Goal: Transaction & Acquisition: Purchase product/service

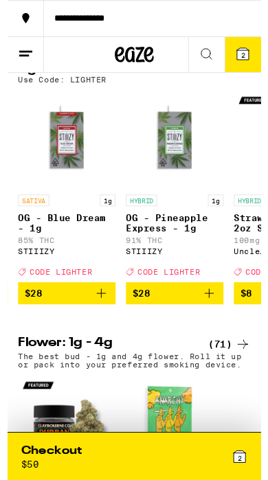
scroll to position [84, 0]
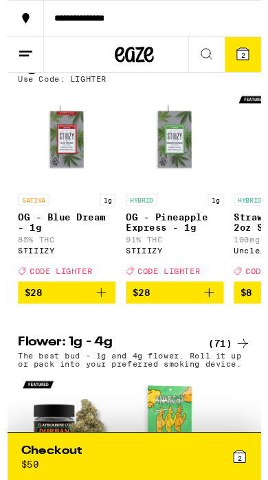
click at [248, 62] on span "2" at bounding box center [248, 58] width 4 height 8
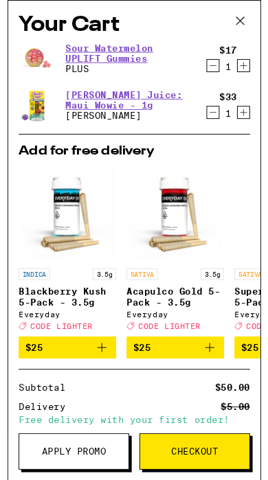
click at [212, 71] on icon "Decrement" at bounding box center [217, 69] width 12 height 16
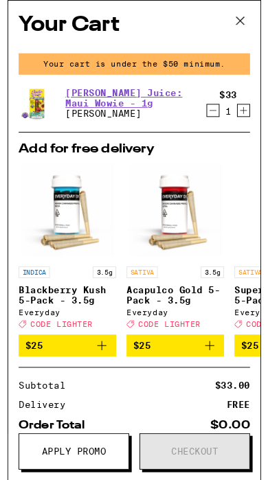
click at [244, 16] on icon at bounding box center [245, 22] width 21 height 21
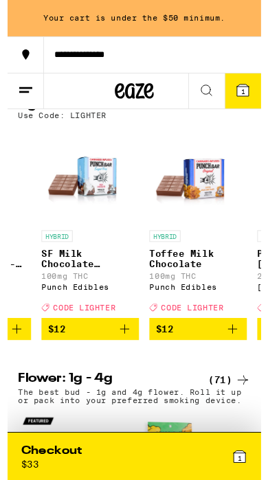
scroll to position [0, 1679]
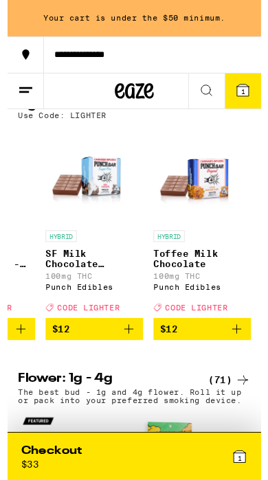
click at [206, 91] on icon at bounding box center [210, 95] width 16 height 16
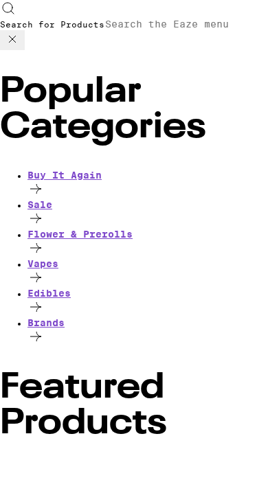
type input "s"
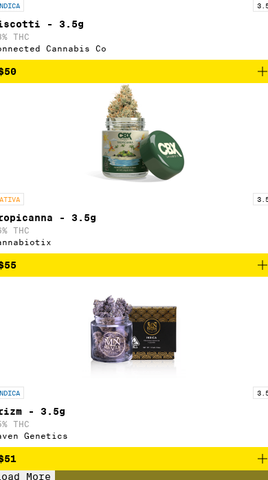
scroll to position [1635, 0]
type input "p"
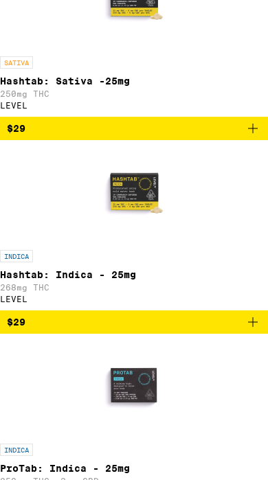
type input "ccell"
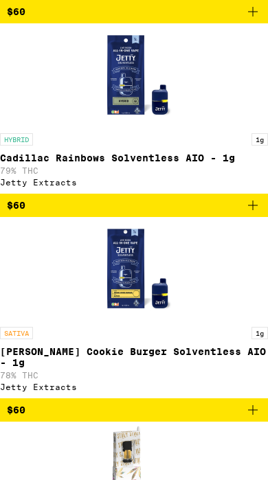
scroll to position [1719, 0]
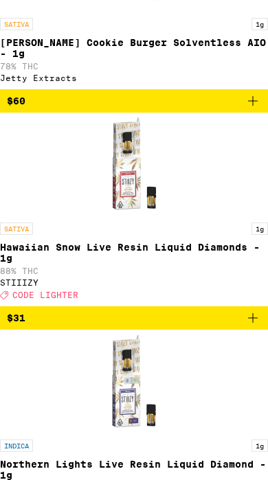
scroll to position [2190, 0]
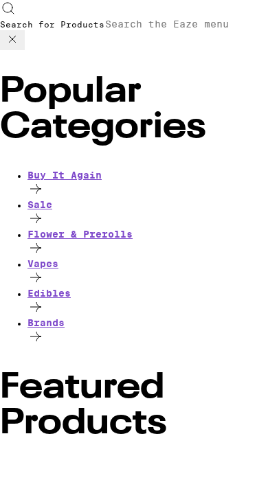
click at [21, 31] on icon at bounding box center [12, 39] width 16 height 16
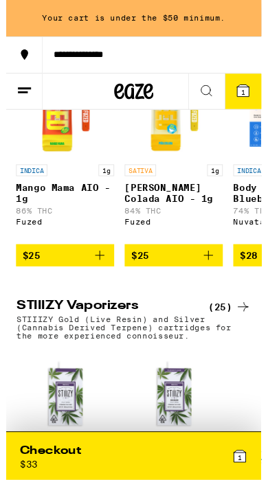
scroll to position [1318, 0]
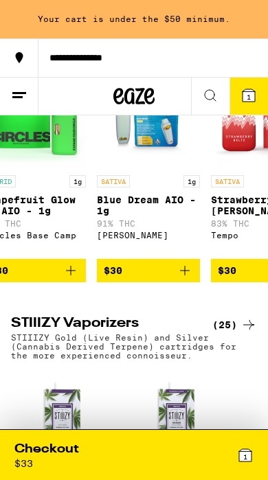
click at [211, 101] on icon at bounding box center [210, 95] width 16 height 16
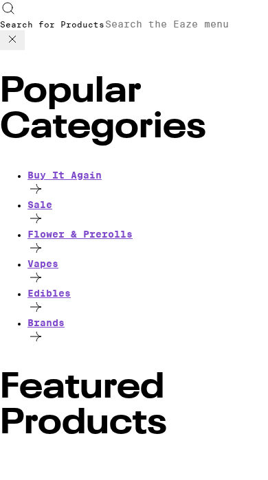
scroll to position [0, 0]
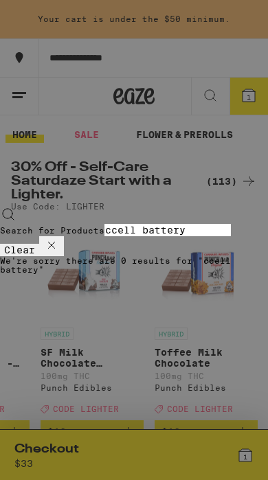
click at [104, 224] on input "ccell battery" at bounding box center [167, 230] width 126 height 12
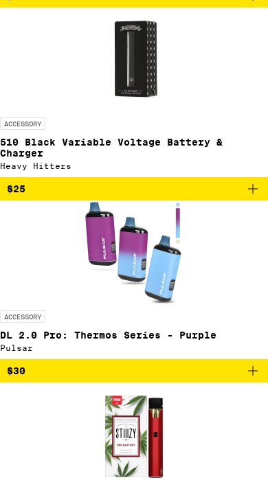
type input "battery"
click at [185, 110] on img "Open page for 510 Black Variable Voltage Battery & Charger from Heavy Hitters" at bounding box center [133, 59] width 103 height 103
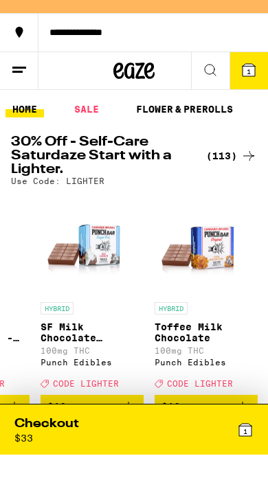
scroll to position [272, 0]
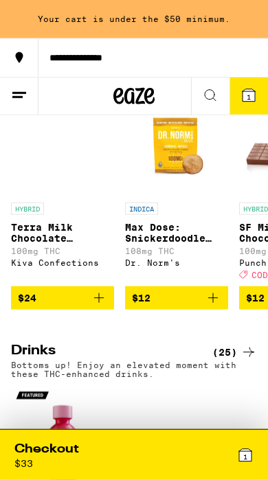
scroll to position [3449, 0]
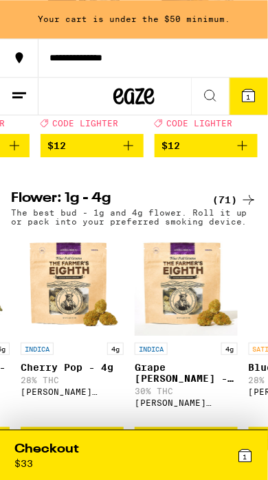
scroll to position [0, 85]
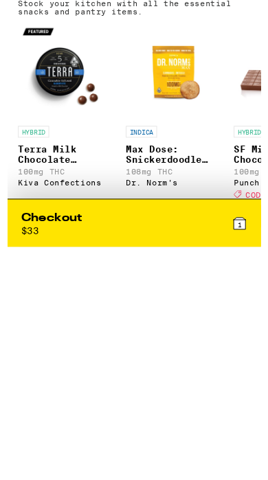
click at [104, 466] on icon "Add to bag" at bounding box center [99, 474] width 16 height 16
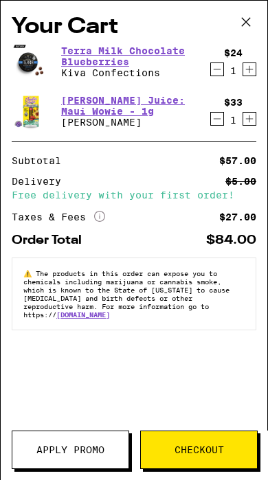
click at [249, 22] on icon at bounding box center [245, 22] width 21 height 21
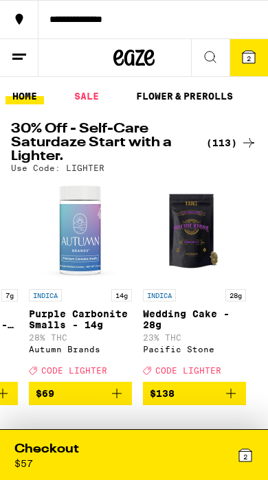
scroll to position [0, 12622]
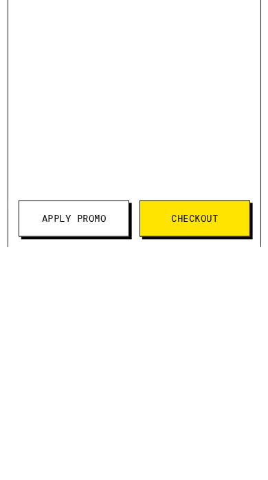
scroll to position [27, 0]
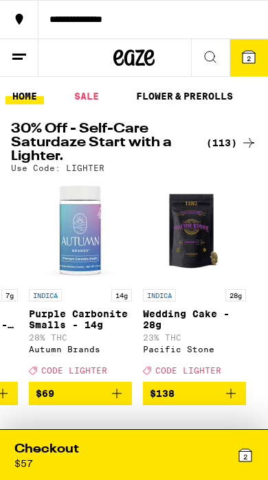
scroll to position [706, 0]
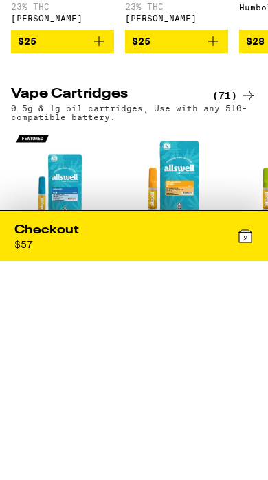
click at [1, 362] on div "INDICA 1g Biscotti - 1g 88% THC Allswell $18 SATIVA 1g Strawberry Cough - 1g 84…" at bounding box center [134, 449] width 268 height 204
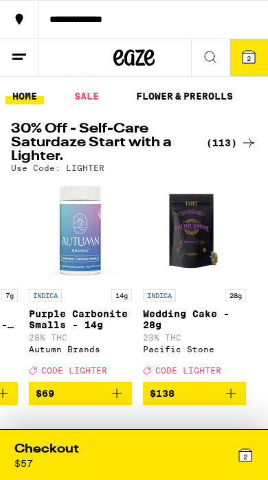
click at [139, 49] on icon at bounding box center [133, 57] width 41 height 25
click at [130, 60] on icon at bounding box center [133, 57] width 41 height 25
click at [202, 53] on icon at bounding box center [210, 57] width 16 height 16
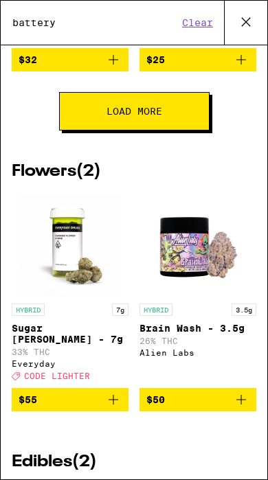
scroll to position [2003, 0]
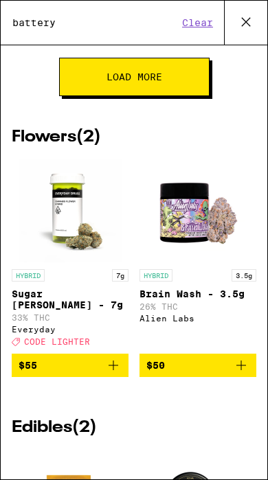
type input "battery"
click at [88, 96] on button "Load More" at bounding box center [134, 77] width 150 height 38
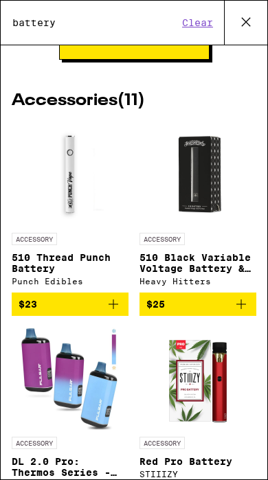
scroll to position [1085, 0]
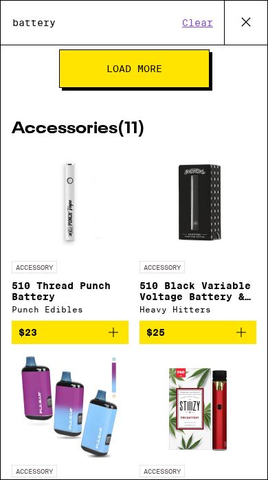
click at [67, 219] on img "Open page for 510 Thread Punch Battery from Punch Edibles" at bounding box center [70, 202] width 103 height 103
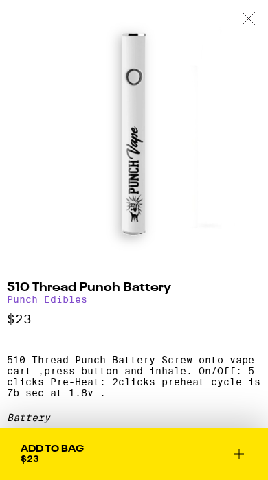
click at [233, 447] on icon at bounding box center [238, 453] width 16 height 16
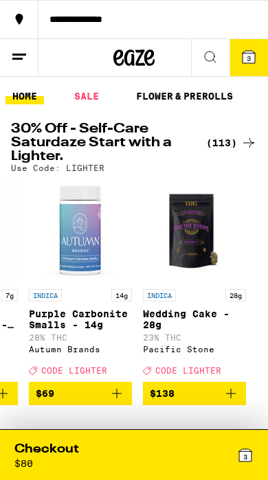
click at [245, 457] on span "3" at bounding box center [245, 456] width 4 height 8
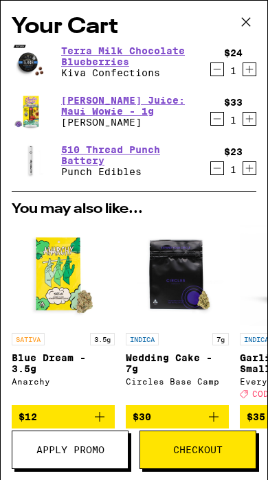
click at [215, 70] on icon "Decrement" at bounding box center [217, 69] width 12 height 16
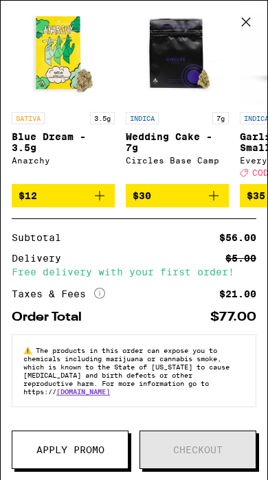
click at [90, 447] on span "Apply Promo" at bounding box center [70, 450] width 68 height 10
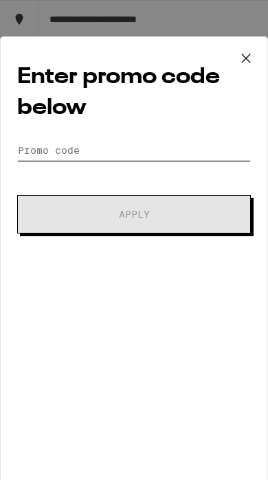
click at [200, 158] on input "Promo Code" at bounding box center [133, 150] width 233 height 21
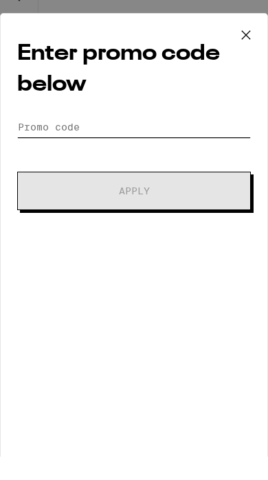
click at [119, 140] on input "Promo Code" at bounding box center [133, 150] width 233 height 21
paste input "TWISTED"
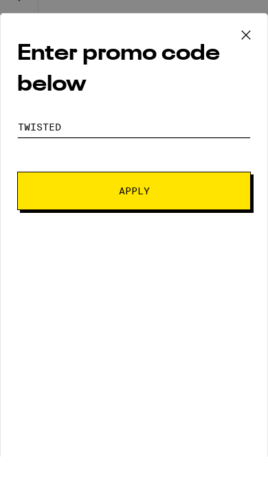
type input "TWISTED"
click at [191, 209] on span "Apply" at bounding box center [133, 214] width 139 height 10
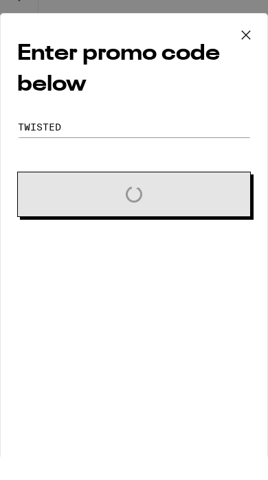
scroll to position [23, 0]
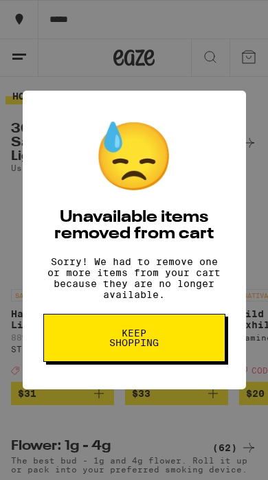
click at [171, 437] on div "😓 Unavailable items removed from cart Sorry! We had to remove one or more items…" at bounding box center [134, 240] width 268 height 480
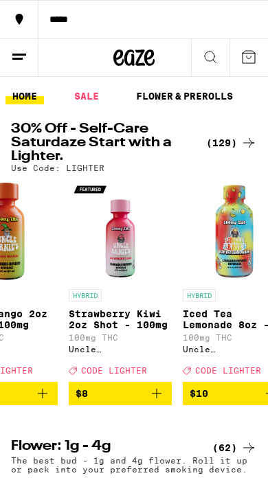
click at [210, 60] on icon at bounding box center [209, 56] width 11 height 11
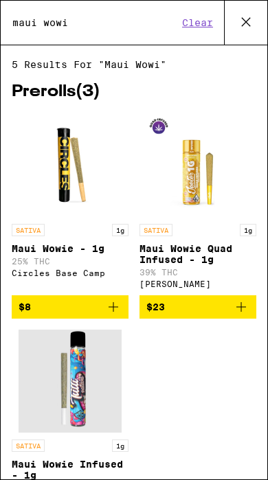
type input "maui wowi"
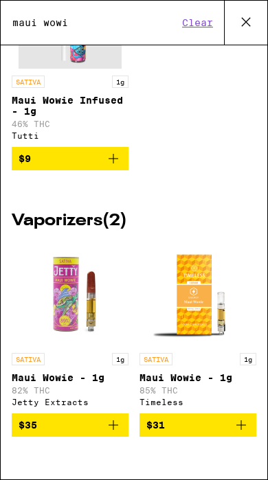
scroll to position [390, 0]
click at [81, 316] on img "Open page for Maui Wowie - 1g from Jetty Extracts" at bounding box center [70, 294] width 103 height 103
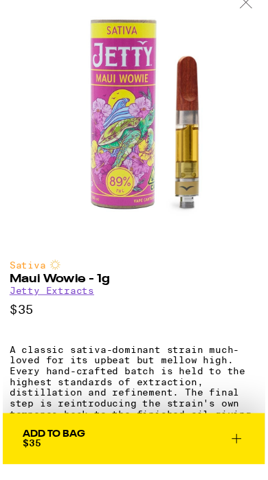
scroll to position [366, 0]
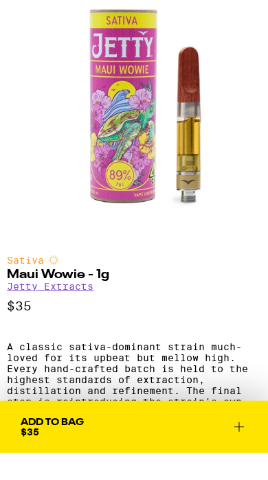
click at [241, 445] on icon at bounding box center [238, 453] width 16 height 16
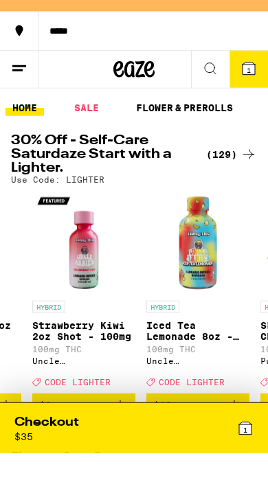
click at [203, 87] on icon at bounding box center [210, 95] width 16 height 16
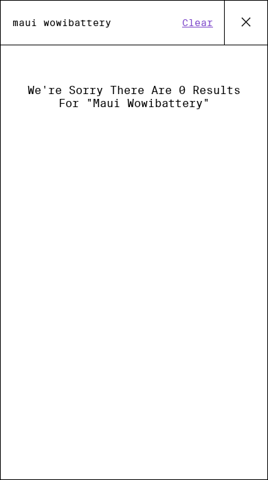
type input "maui wowibattery"
click at [198, 24] on button "Clear" at bounding box center [197, 22] width 39 height 12
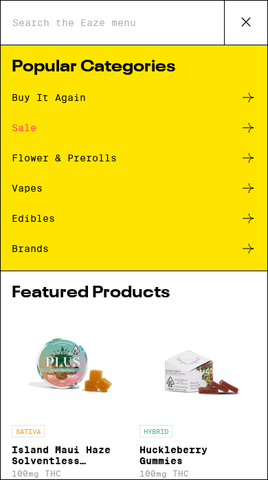
click at [141, 29] on input "Search for Products" at bounding box center [118, 22] width 212 height 12
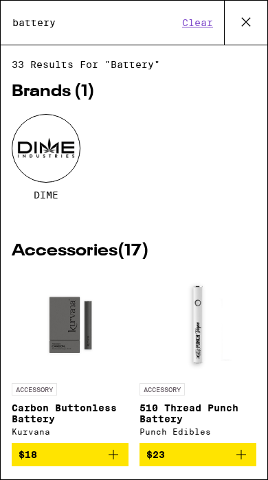
type input "battery"
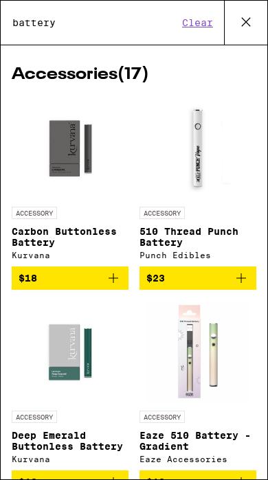
scroll to position [172, 0]
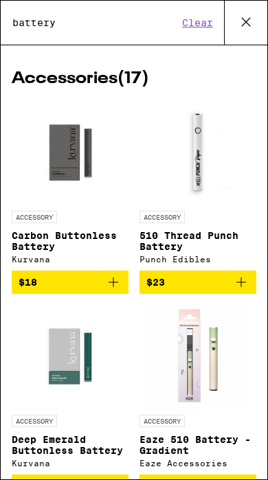
click at [81, 193] on img "Open page for Carbon Buttonless Battery from Kurvana" at bounding box center [70, 152] width 103 height 103
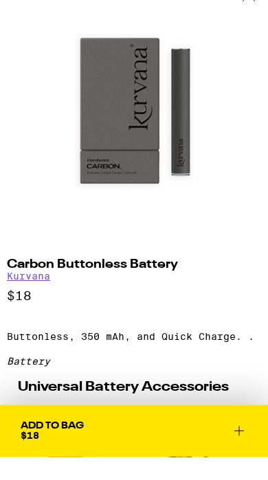
click at [241, 445] on icon at bounding box center [238, 453] width 16 height 16
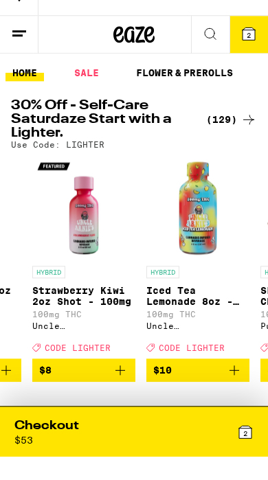
click at [243, 452] on span "2" at bounding box center [245, 456] width 4 height 8
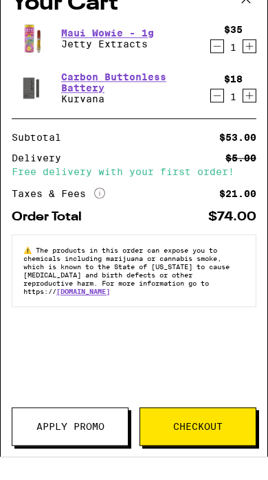
click at [91, 445] on span "Apply Promo" at bounding box center [70, 450] width 68 height 10
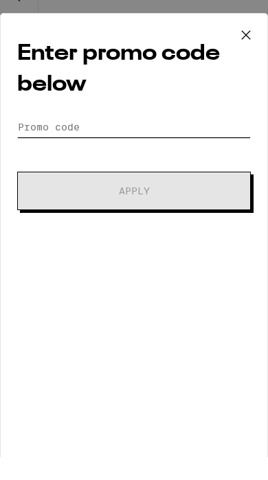
click at [198, 140] on input "Promo Code" at bounding box center [133, 150] width 233 height 21
click at [157, 114] on div "Enter promo code below Promo Code Apply" at bounding box center [134, 263] width 268 height 455
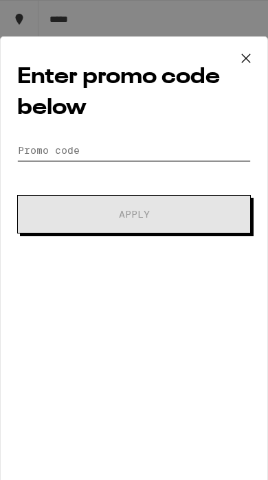
click at [60, 154] on input "Promo Code" at bounding box center [133, 150] width 233 height 21
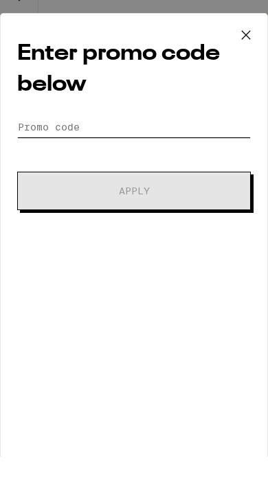
click at [69, 140] on input "Promo Code" at bounding box center [133, 150] width 233 height 21
paste input "WEED4U"
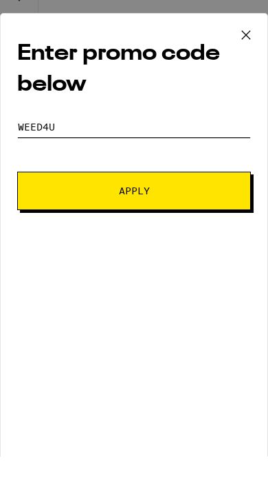
type input "WEED4U"
click at [211, 202] on button "Apply" at bounding box center [133, 214] width 233 height 38
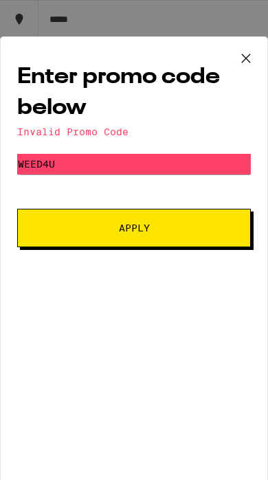
scroll to position [0, 0]
click at [243, 60] on icon at bounding box center [245, 58] width 21 height 21
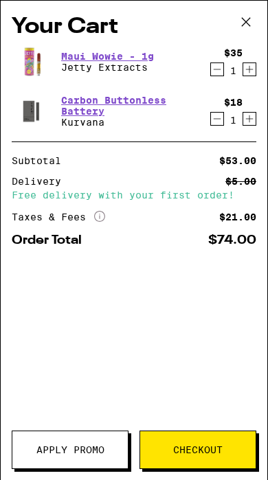
scroll to position [23, 0]
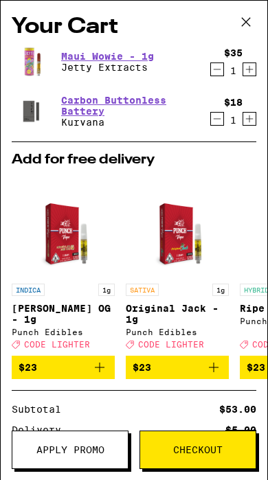
click at [244, 23] on icon at bounding box center [245, 22] width 8 height 8
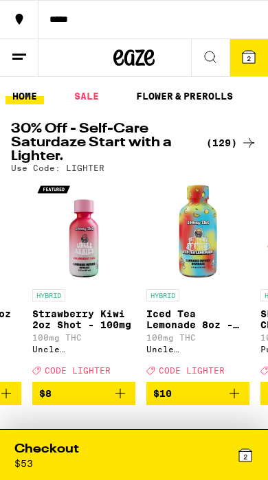
click at [248, 449] on icon at bounding box center [245, 455] width 12 height 12
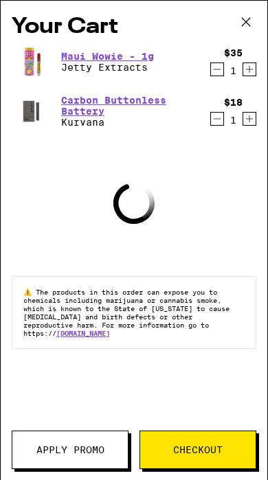
click at [83, 445] on span "Apply Promo" at bounding box center [70, 450] width 68 height 10
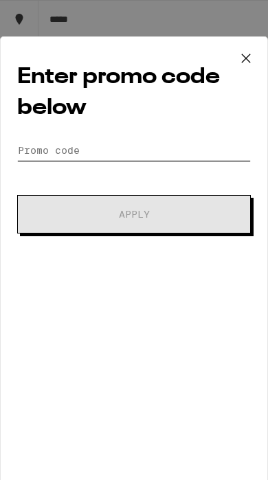
click at [181, 147] on input "Promo Code" at bounding box center [133, 150] width 233 height 21
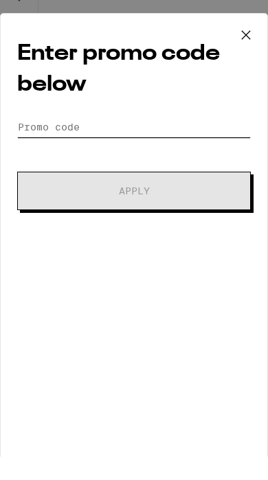
click at [124, 140] on input "Promo Code" at bounding box center [133, 150] width 233 height 21
paste input "BLUNT"
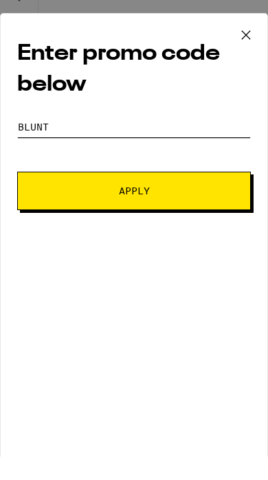
type input "BLUNT"
click at [147, 209] on span "Apply" at bounding box center [134, 214] width 31 height 10
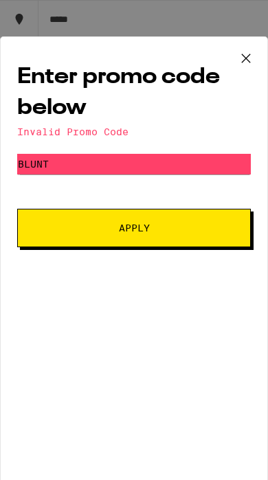
click at [236, 46] on button at bounding box center [245, 59] width 43 height 44
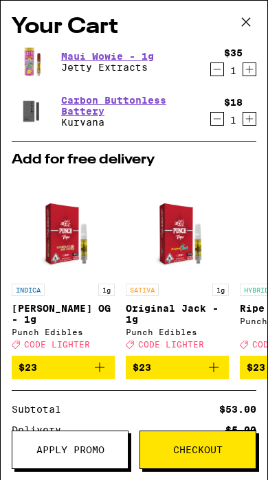
click at [97, 447] on span "Apply Promo" at bounding box center [70, 450] width 68 height 10
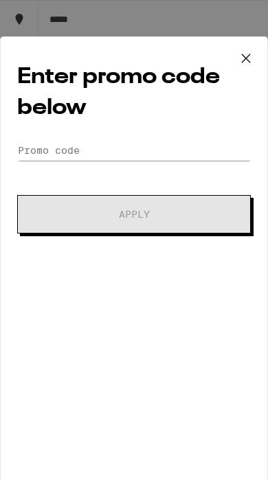
scroll to position [1, 0]
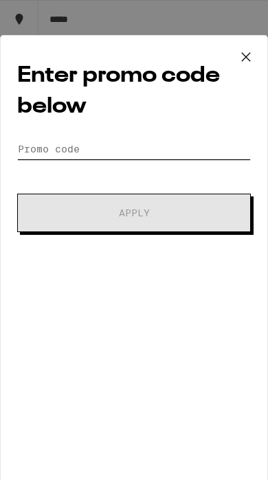
click at [99, 150] on input "Promo Code" at bounding box center [133, 149] width 233 height 21
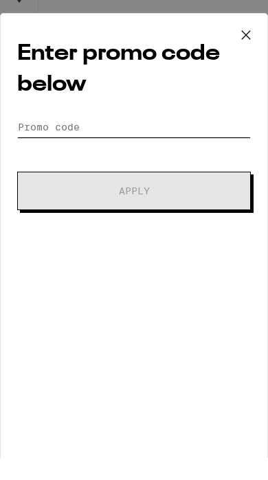
click at [111, 139] on input "Promo Code" at bounding box center [133, 149] width 233 height 21
paste input "LIGHTER"
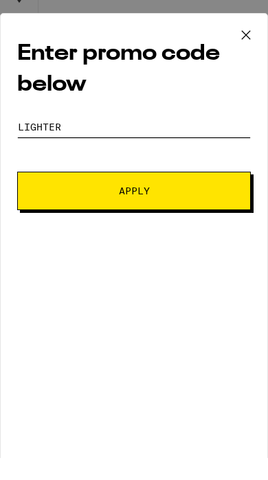
type input "LIGHTER"
click at [147, 208] on span "Apply" at bounding box center [134, 213] width 31 height 10
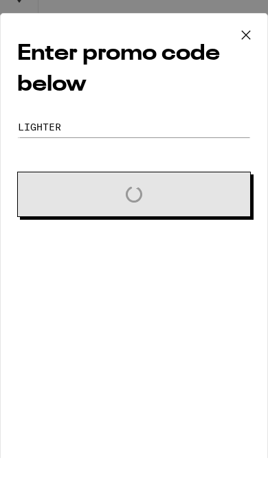
scroll to position [22, 0]
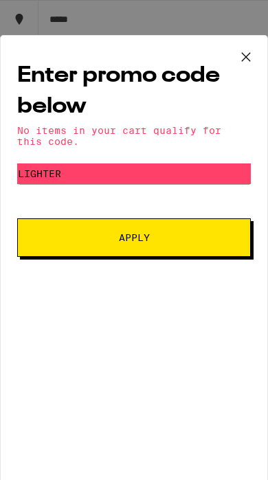
click at [249, 58] on icon at bounding box center [245, 57] width 21 height 21
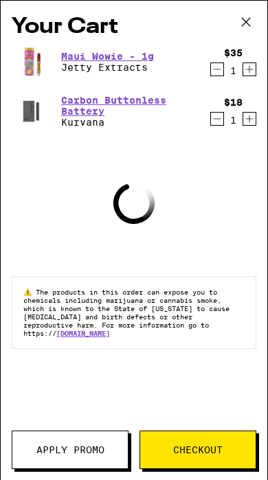
click at [87, 455] on button "Apply Promo" at bounding box center [70, 449] width 117 height 38
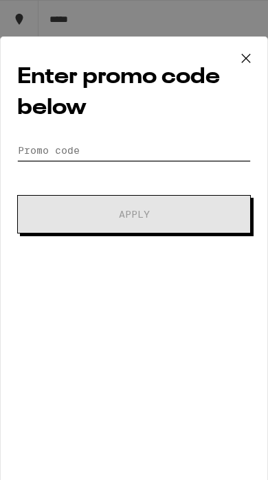
click at [180, 154] on input "Promo Code" at bounding box center [133, 150] width 233 height 21
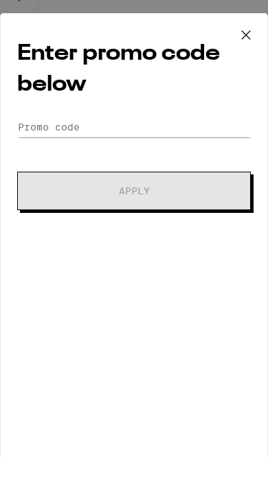
click at [99, 115] on div "Enter promo code below Promo Code Apply" at bounding box center [134, 263] width 268 height 455
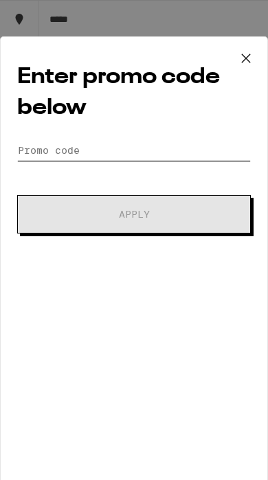
click at [55, 152] on input "Promo Code" at bounding box center [133, 150] width 233 height 21
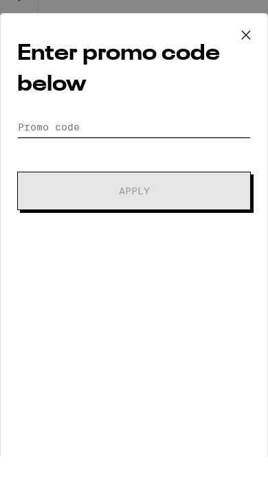
click at [67, 140] on input "Promo Code" at bounding box center [133, 150] width 233 height 21
paste input "PIZZA"
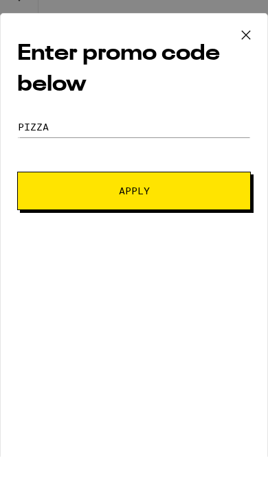
click at [214, 196] on button "Apply" at bounding box center [133, 214] width 233 height 38
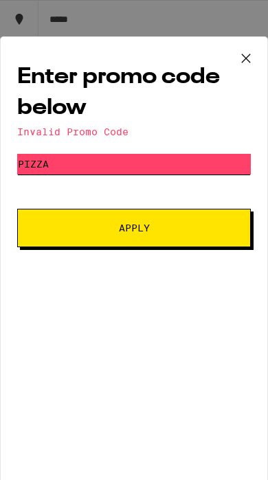
click at [171, 166] on input "PIZZA" at bounding box center [133, 164] width 233 height 21
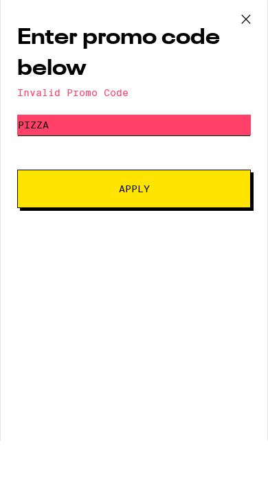
click at [184, 154] on input "PIZZA" at bounding box center [133, 164] width 233 height 21
click at [168, 154] on input "PIZZA" at bounding box center [133, 164] width 233 height 21
paste input "FADED30"
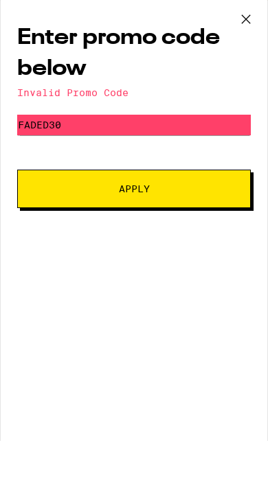
click at [204, 209] on button "Apply" at bounding box center [133, 228] width 233 height 38
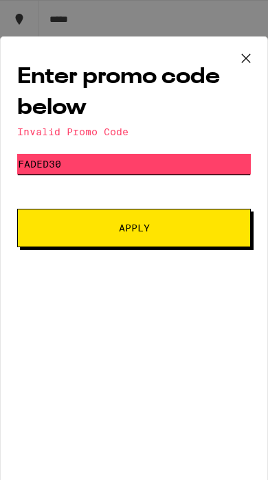
click at [145, 169] on input "FADED30" at bounding box center [133, 164] width 233 height 21
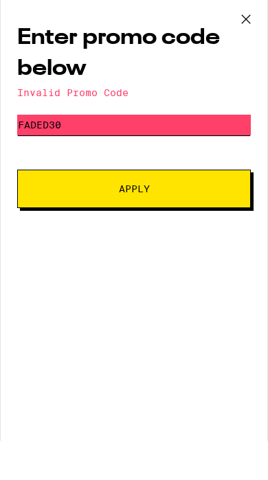
click at [161, 154] on input "FADED30" at bounding box center [133, 164] width 233 height 21
click at [156, 154] on input "FADED30" at bounding box center [133, 164] width 233 height 21
paste input "GLOWUP"
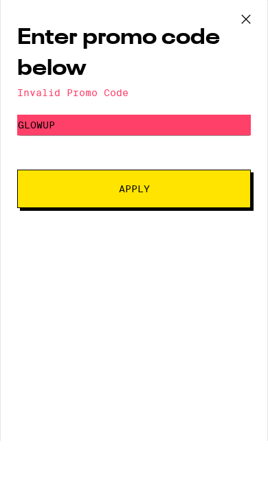
click at [178, 223] on span "Apply" at bounding box center [133, 228] width 139 height 10
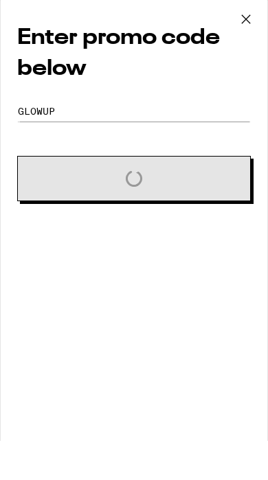
scroll to position [125, 0]
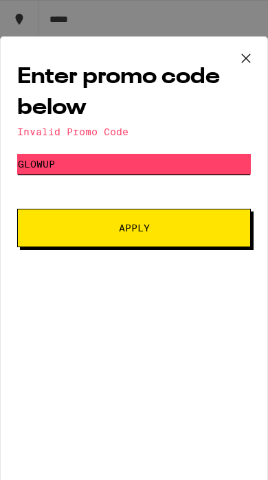
click at [167, 158] on input "GLOWUP" at bounding box center [133, 164] width 233 height 21
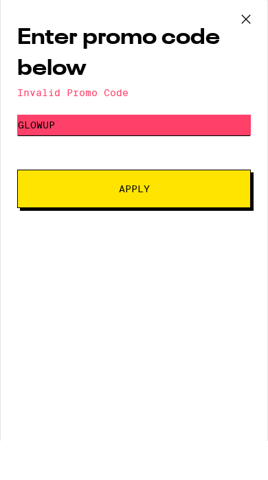
click at [197, 154] on input "GLOWUP" at bounding box center [133, 164] width 233 height 21
click at [196, 154] on input "GLOWUP" at bounding box center [133, 164] width 233 height 21
click at [191, 154] on input "GLOWUP" at bounding box center [133, 164] width 233 height 21
paste input "BYESMR"
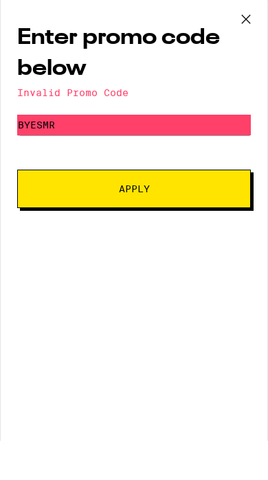
click at [151, 223] on span "Apply" at bounding box center [133, 228] width 139 height 10
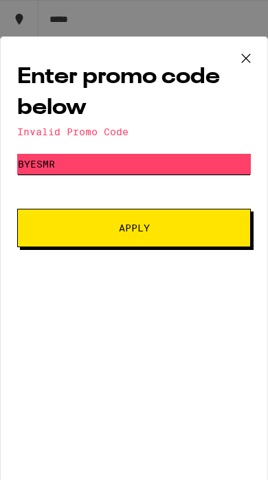
click at [200, 174] on input "BYESMR" at bounding box center [133, 164] width 233 height 21
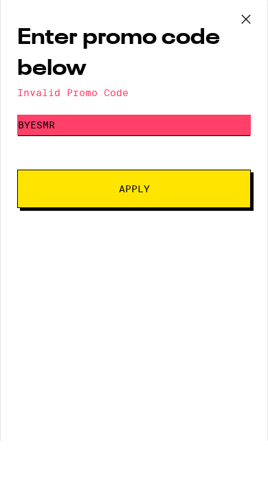
click at [167, 154] on input "BYESMR" at bounding box center [133, 164] width 233 height 21
click at [155, 154] on input "BYESMR" at bounding box center [133, 164] width 233 height 21
paste input "WEEDWED"
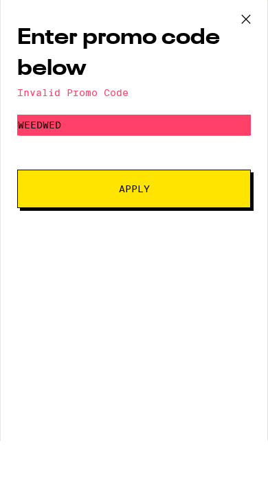
click at [150, 209] on button "Apply" at bounding box center [133, 228] width 233 height 38
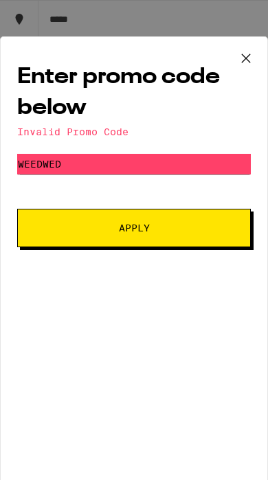
scroll to position [0, 0]
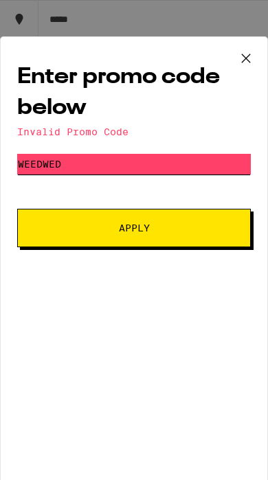
click at [183, 174] on input "WEEDWED" at bounding box center [133, 164] width 233 height 21
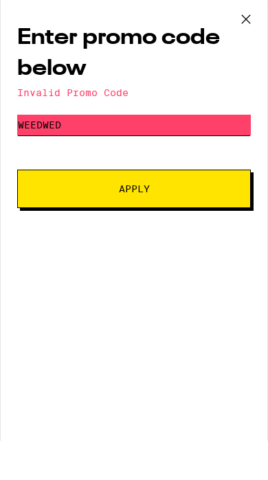
click at [163, 154] on input "WEEDWED" at bounding box center [133, 164] width 233 height 21
click at [150, 154] on input "WEEDWED" at bounding box center [133, 164] width 233 height 21
paste input "CHILLRX"
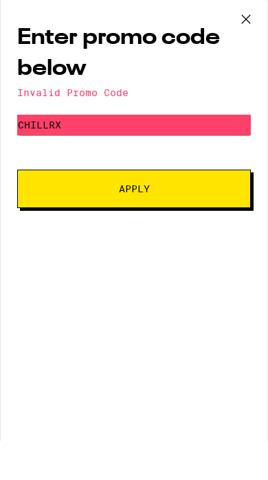
click at [205, 209] on button "Apply" at bounding box center [133, 228] width 233 height 38
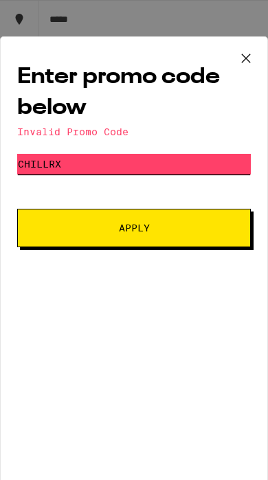
click at [188, 173] on input "CHILLRX" at bounding box center [133, 164] width 233 height 21
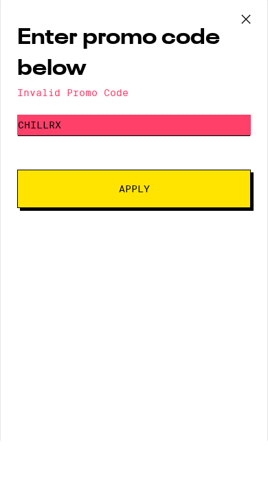
click at [167, 154] on input "CHILLRX" at bounding box center [133, 164] width 233 height 21
click at [155, 154] on input "CHILLRX" at bounding box center [133, 164] width 233 height 21
type input "Lazed"
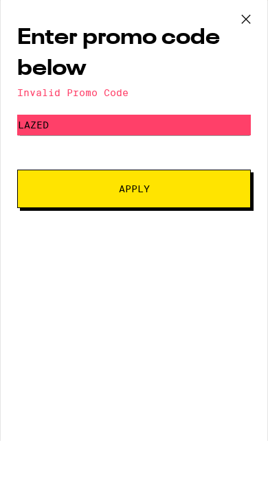
click at [228, 62] on h2 "Enter promo code below" at bounding box center [133, 93] width 233 height 62
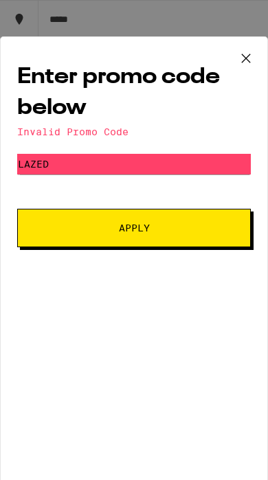
click at [220, 233] on button "Apply" at bounding box center [133, 228] width 233 height 38
click at [248, 59] on icon at bounding box center [245, 58] width 21 height 21
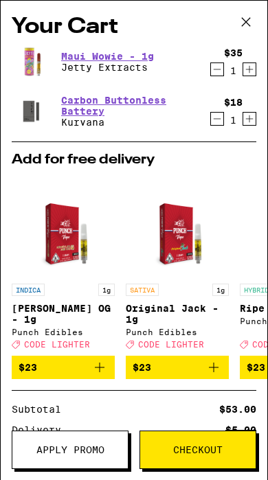
click at [204, 447] on span "Checkout" at bounding box center [197, 450] width 49 height 10
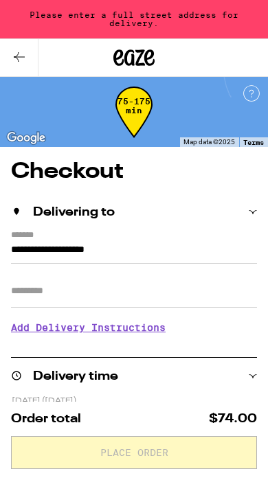
click at [190, 241] on input "**********" at bounding box center [134, 252] width 246 height 22
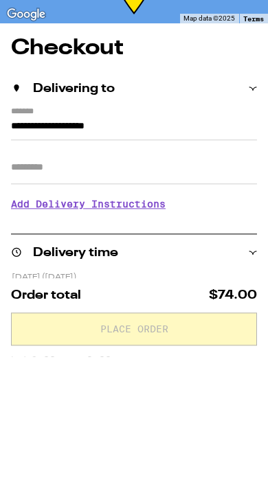
click at [41, 241] on input "**********" at bounding box center [134, 252] width 246 height 22
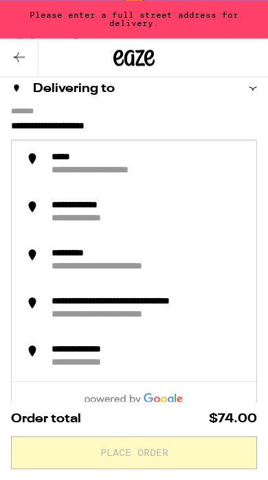
click at [93, 125] on input "**********" at bounding box center [134, 129] width 246 height 22
click at [93, 124] on input "**********" at bounding box center [134, 129] width 246 height 22
click at [90, 122] on input "**********" at bounding box center [134, 129] width 246 height 22
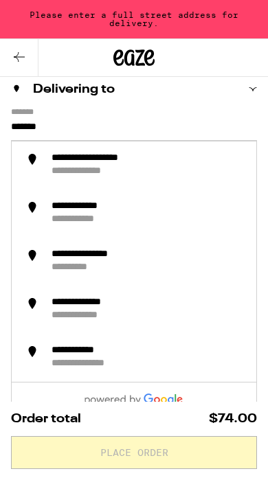
click at [206, 171] on div "**********" at bounding box center [147, 165] width 195 height 26
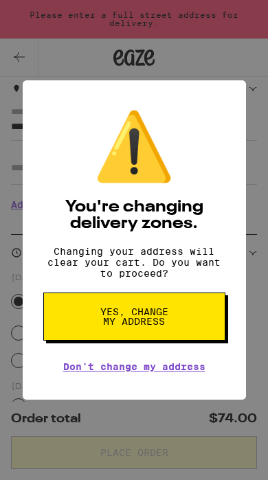
scroll to position [123, 0]
click at [178, 372] on link "Don't change my address" at bounding box center [134, 366] width 142 height 11
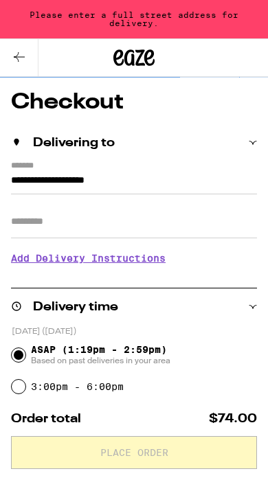
scroll to position [0, 0]
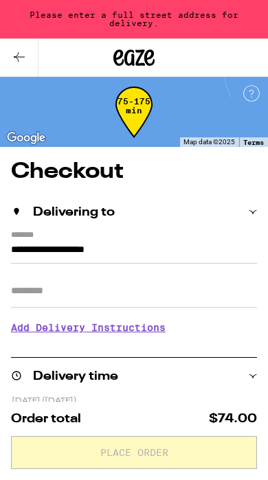
click at [31, 241] on input "**********" at bounding box center [134, 252] width 246 height 22
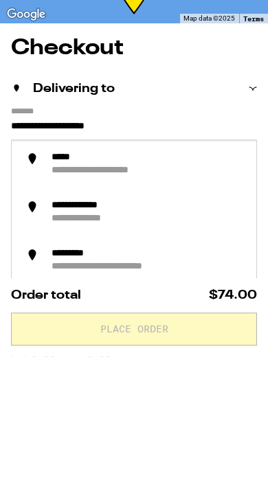
click at [164, 241] on input "**********" at bounding box center [134, 252] width 246 height 22
click at [163, 241] on input "**********" at bounding box center [134, 252] width 246 height 22
click at [152, 241] on input "**********" at bounding box center [134, 252] width 246 height 22
click at [82, 241] on input "**********" at bounding box center [134, 252] width 246 height 22
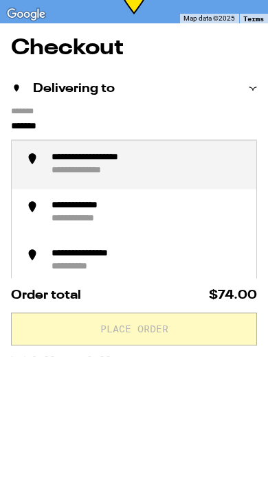
click at [206, 275] on div "**********" at bounding box center [147, 288] width 195 height 26
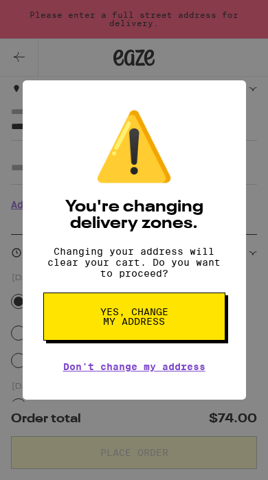
scroll to position [123, 0]
click at [199, 326] on button "Yes, change my address" at bounding box center [134, 316] width 182 height 48
type input "**********"
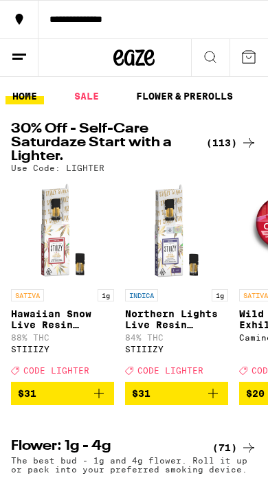
click at [208, 62] on icon at bounding box center [210, 57] width 16 height 16
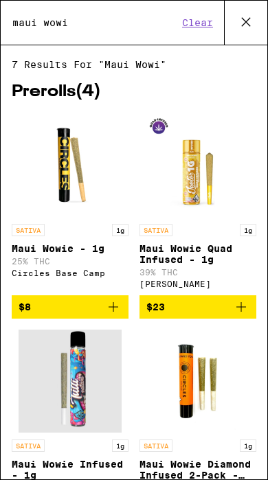
type input "maui wowi"
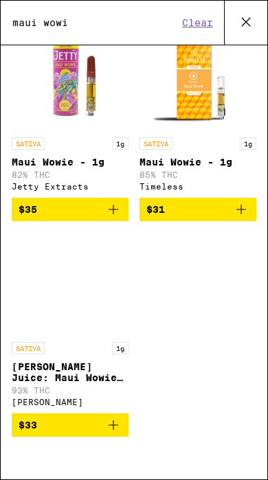
scroll to position [615, 0]
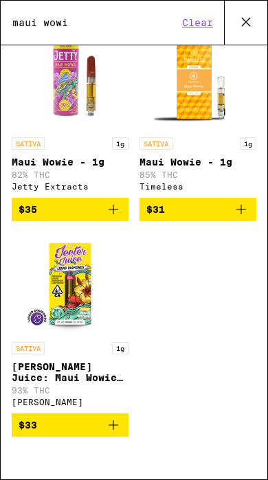
click at [122, 421] on button "$33" at bounding box center [70, 424] width 117 height 23
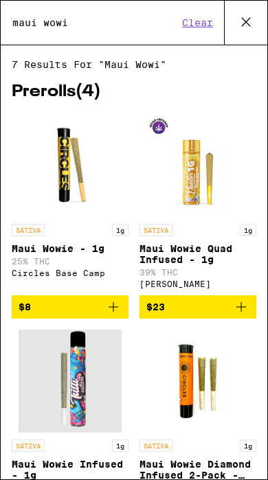
scroll to position [0, 0]
click at [245, 19] on icon at bounding box center [245, 22] width 21 height 21
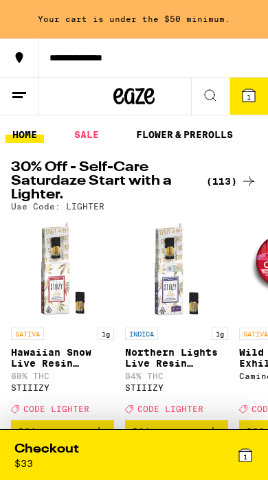
click at [209, 94] on icon at bounding box center [210, 95] width 16 height 16
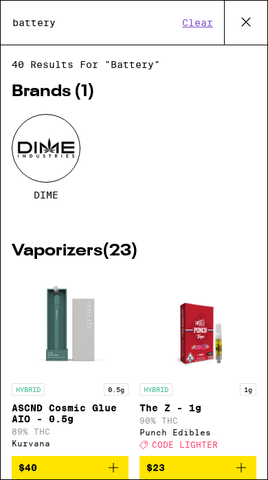
type input "battery"
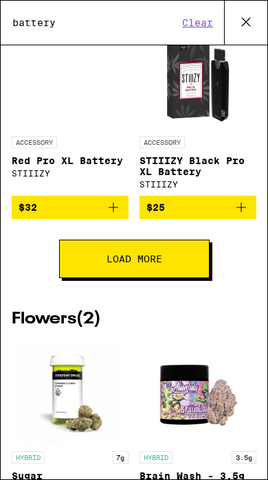
scroll to position [1836, 0]
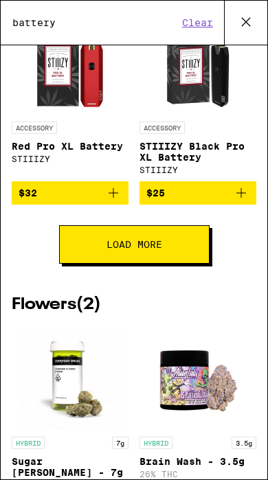
click at [172, 263] on button "Load More" at bounding box center [134, 244] width 150 height 38
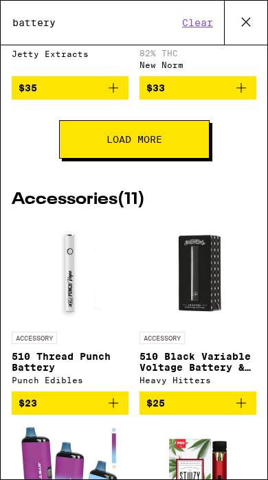
scroll to position [1025, 0]
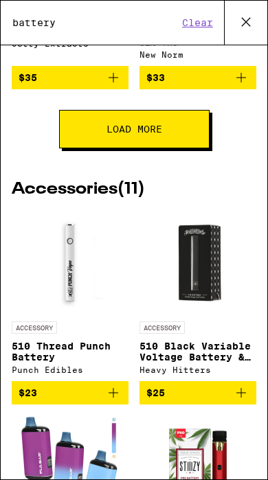
click at [117, 404] on button "$23" at bounding box center [70, 392] width 117 height 23
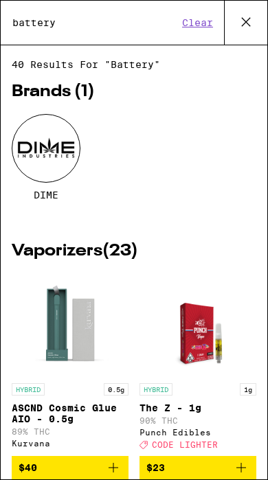
scroll to position [0, 0]
click at [243, 21] on icon at bounding box center [245, 22] width 21 height 21
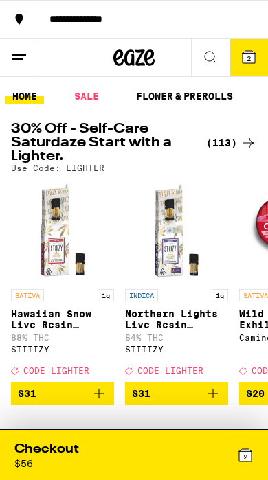
click at [250, 62] on span "2" at bounding box center [248, 58] width 4 height 8
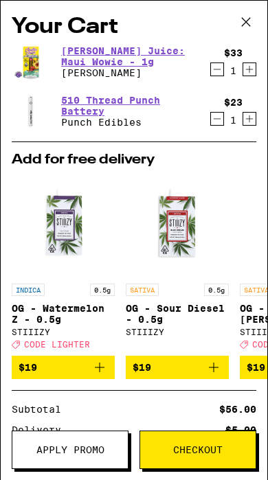
click at [220, 123] on icon "Decrement" at bounding box center [217, 118] width 12 height 16
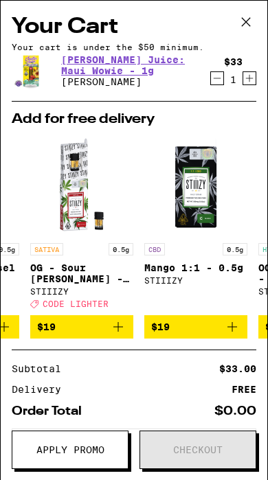
scroll to position [0, 212]
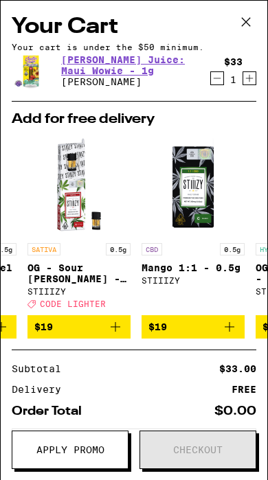
click at [253, 26] on icon at bounding box center [245, 22] width 21 height 21
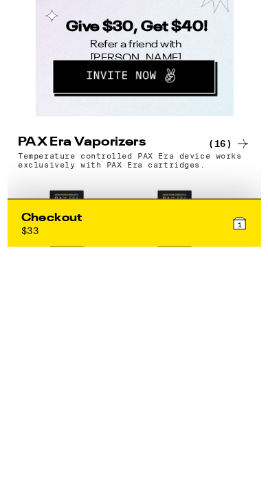
scroll to position [1663, 0]
